Goal: Task Accomplishment & Management: Complete application form

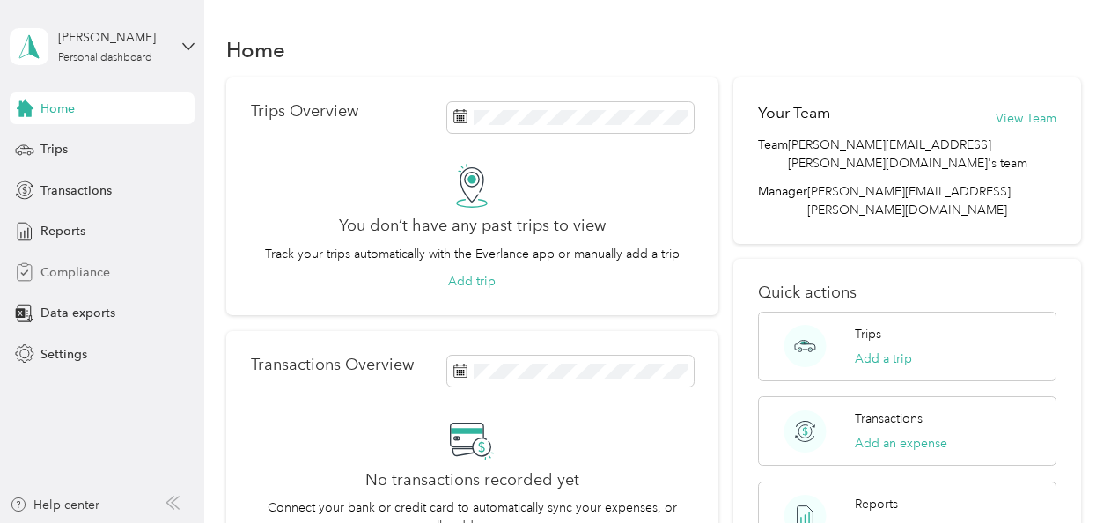
click at [79, 275] on span "Compliance" at bounding box center [76, 272] width 70 height 18
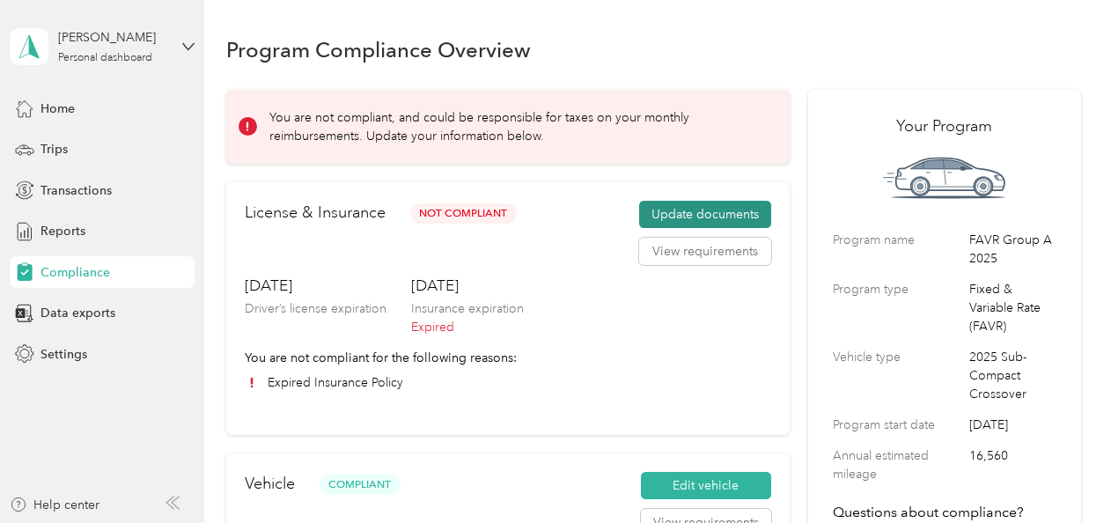
click at [690, 215] on button "Update documents" at bounding box center [705, 215] width 132 height 28
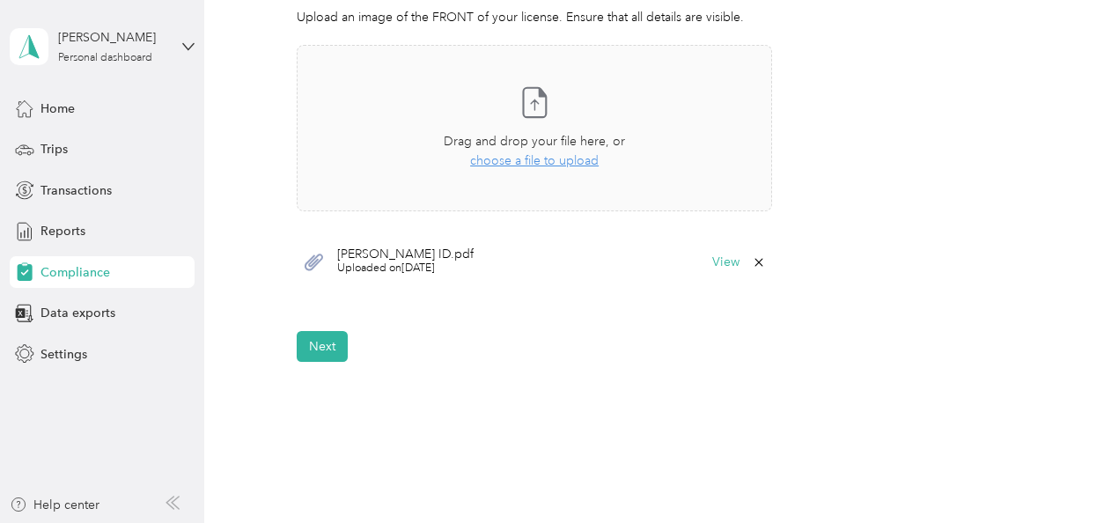
scroll to position [630, 0]
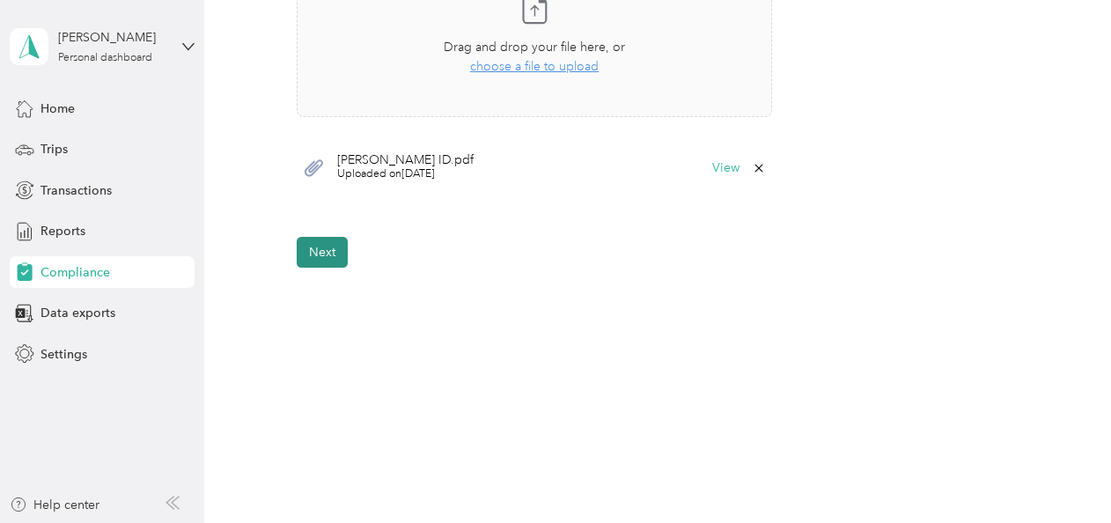
click at [313, 250] on button "Next" at bounding box center [322, 252] width 51 height 31
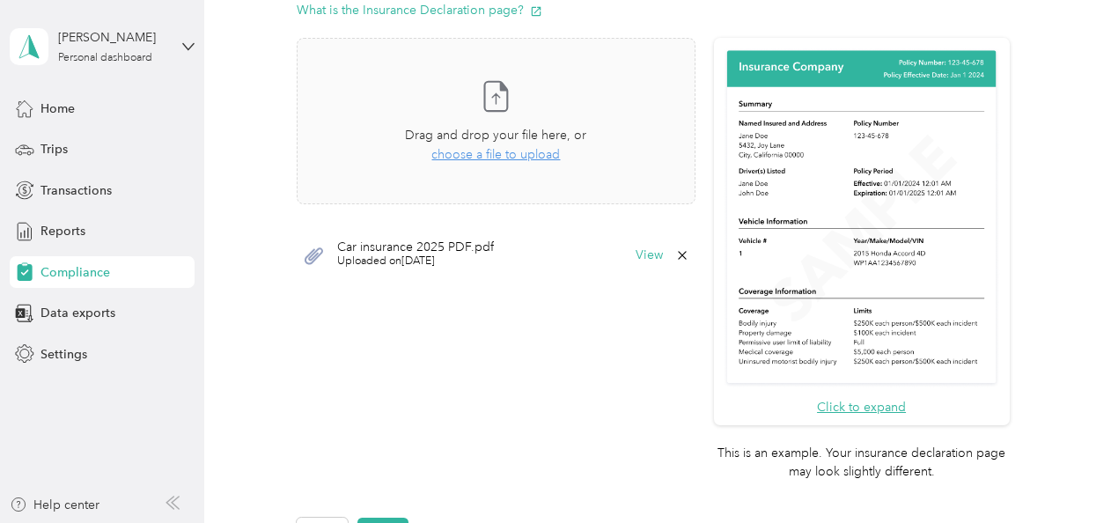
scroll to position [517, 0]
click at [678, 257] on icon at bounding box center [682, 257] width 8 height 8
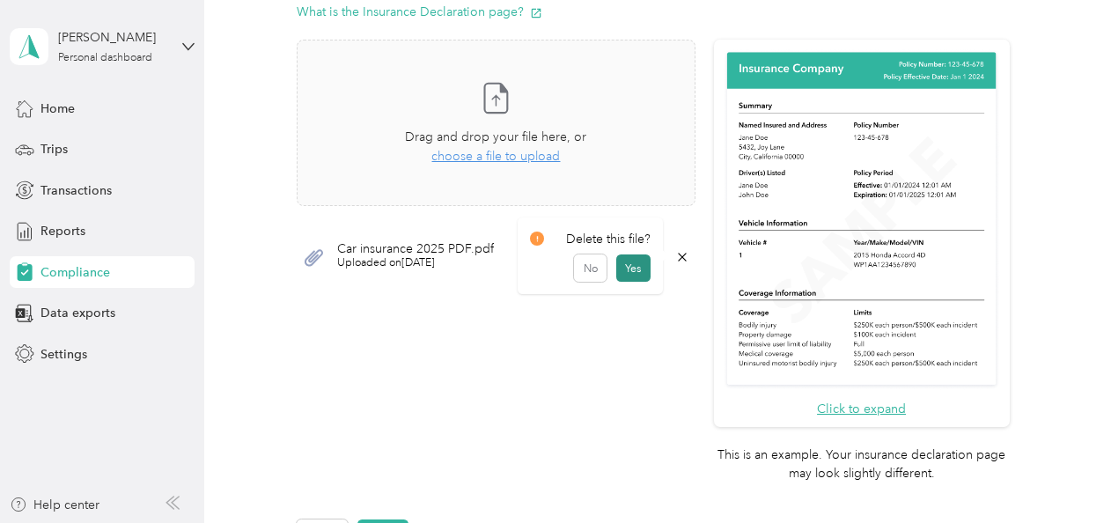
click at [630, 275] on button "Yes" at bounding box center [633, 268] width 34 height 28
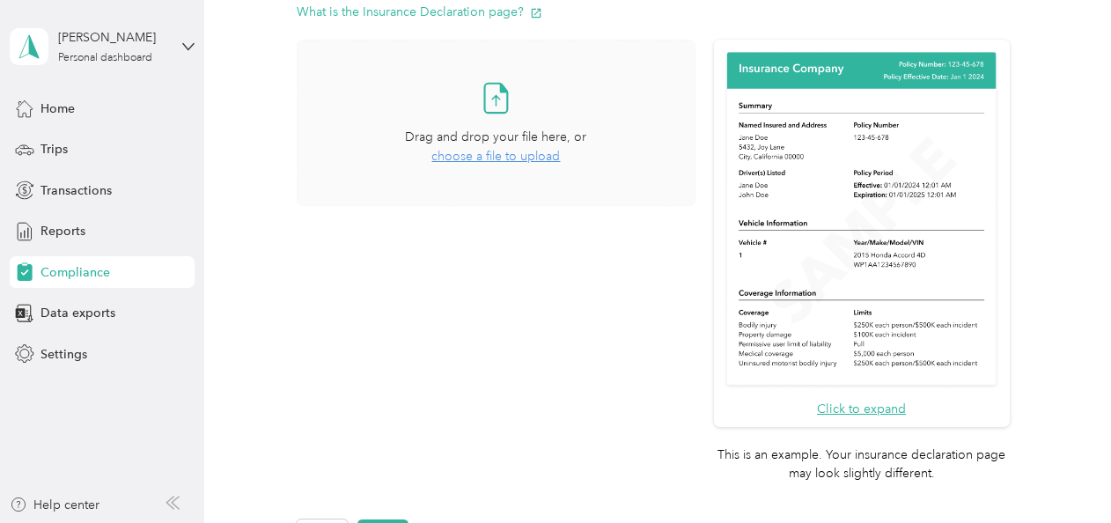
click at [506, 157] on span "choose a file to upload" at bounding box center [495, 156] width 129 height 15
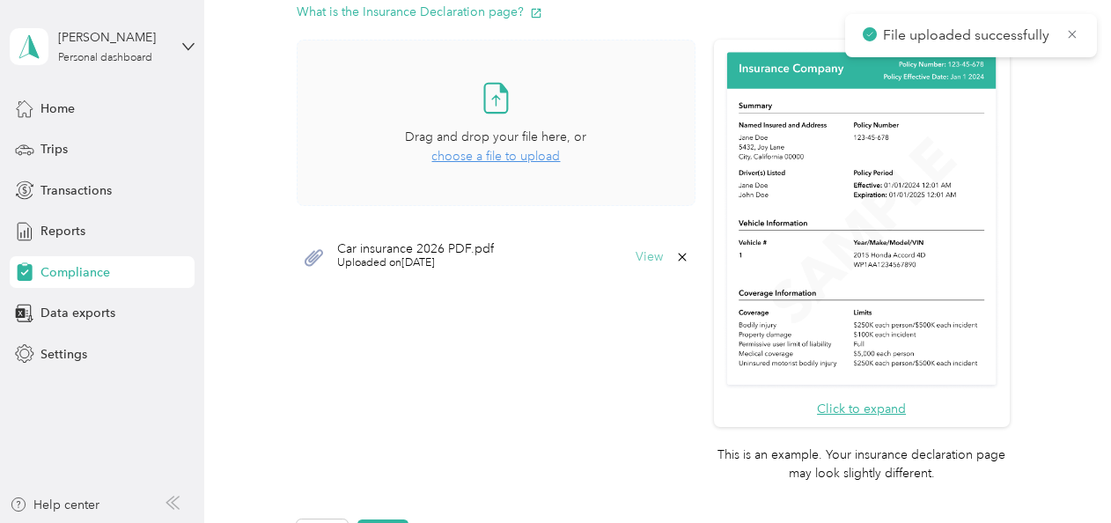
click at [639, 254] on button "View" at bounding box center [649, 257] width 27 height 12
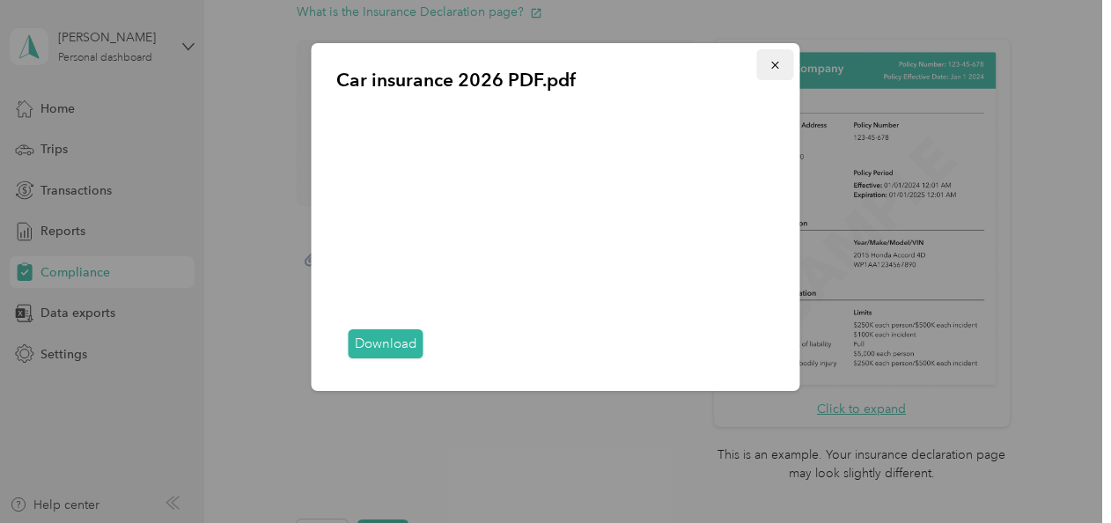
click at [779, 70] on icon "button" at bounding box center [776, 65] width 12 height 12
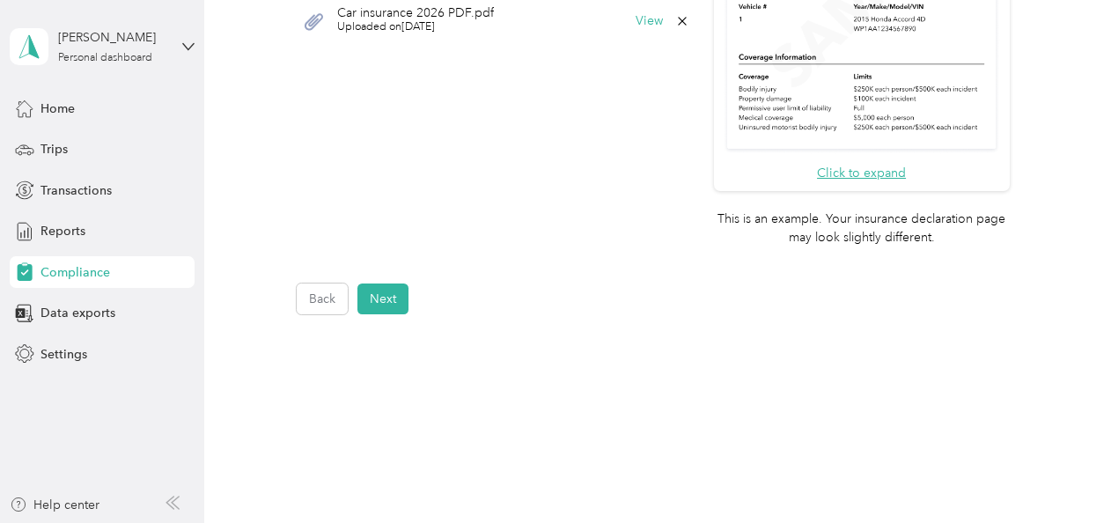
scroll to position [755, 0]
click at [370, 305] on button "Next" at bounding box center [382, 296] width 51 height 31
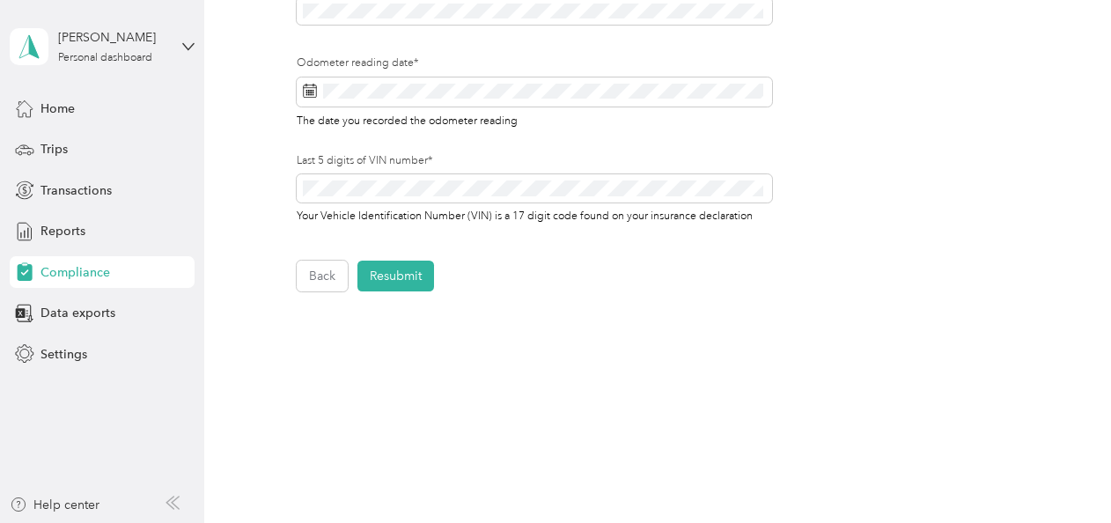
scroll to position [711, 0]
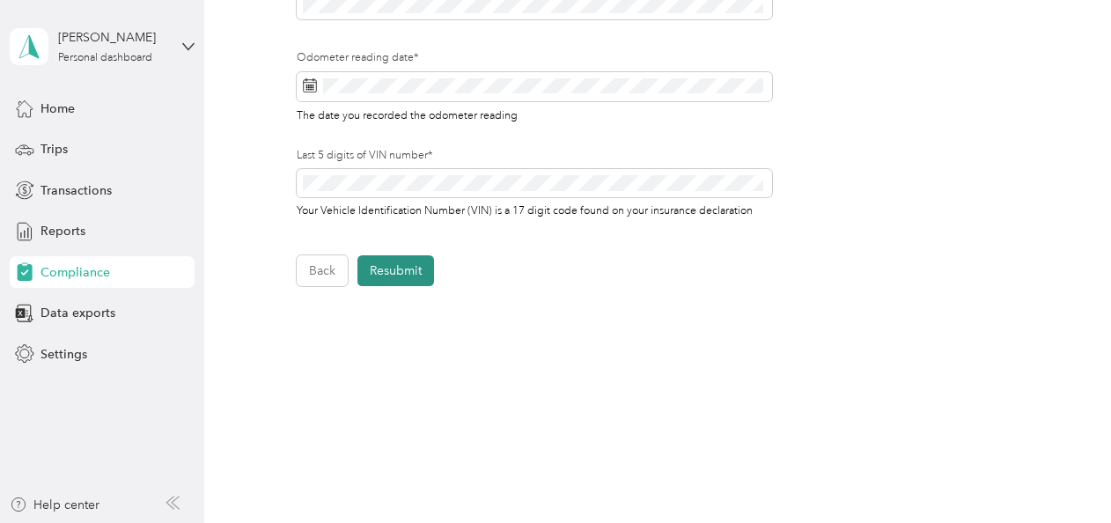
click at [386, 280] on button "Resubmit" at bounding box center [395, 270] width 77 height 31
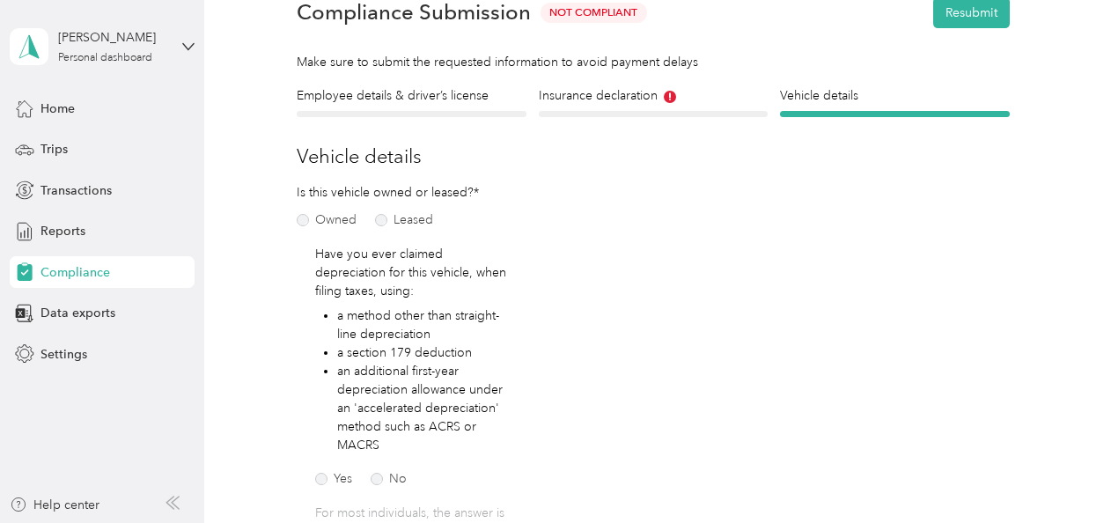
scroll to position [21, 0]
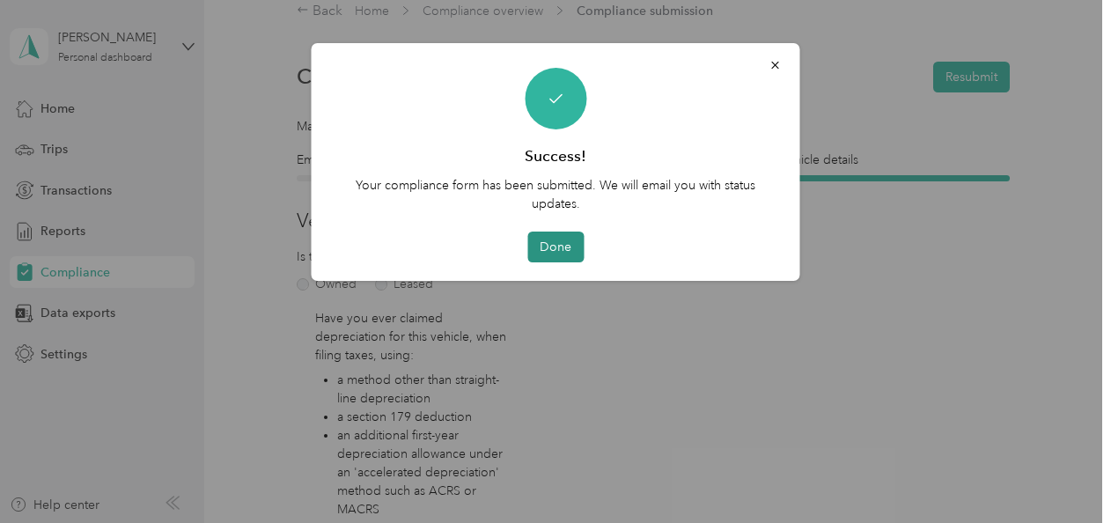
click at [558, 252] on button "Done" at bounding box center [555, 247] width 56 height 31
